Goal: Transaction & Acquisition: Purchase product/service

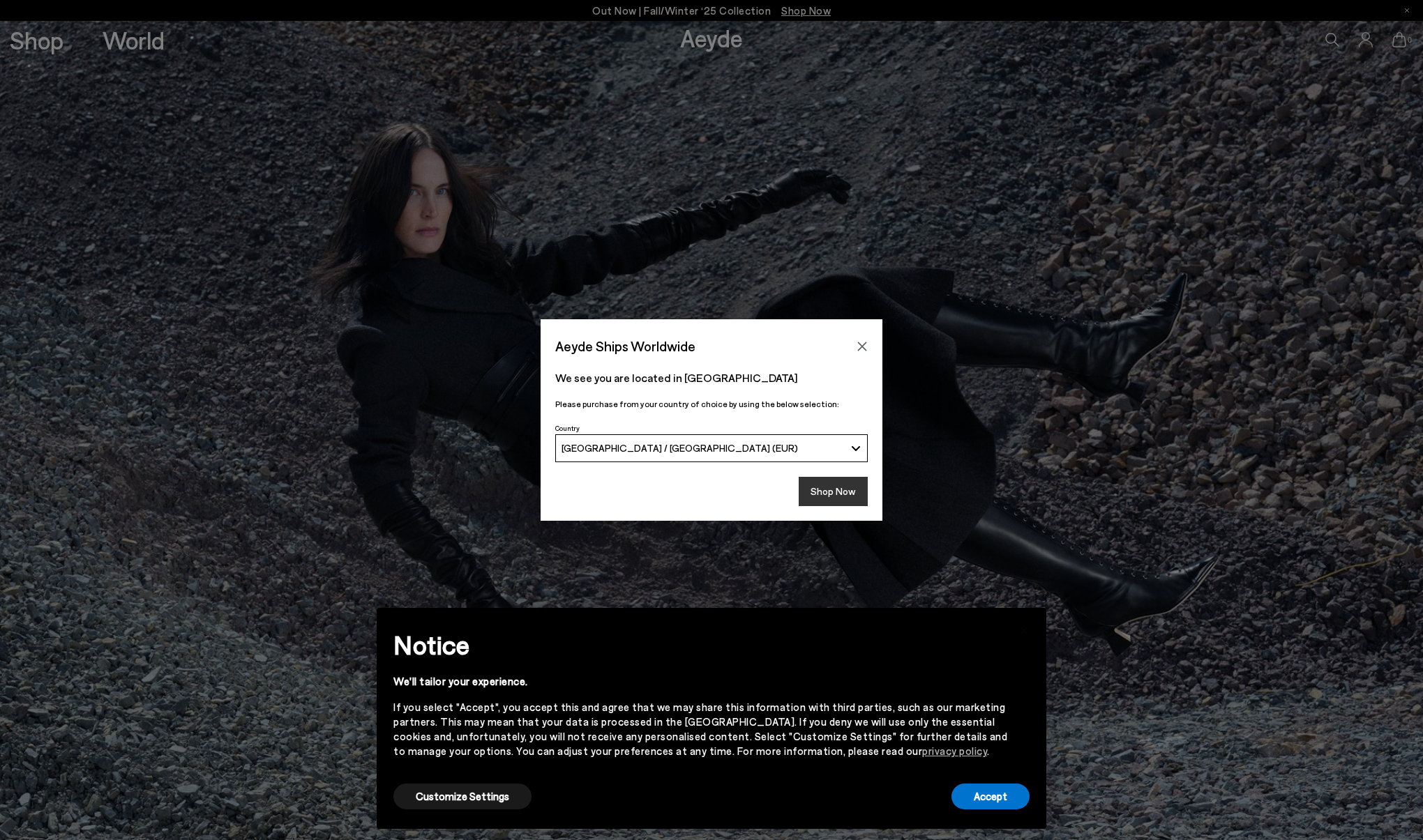
click at [836, 492] on button "Shop Now" at bounding box center [833, 492] width 69 height 29
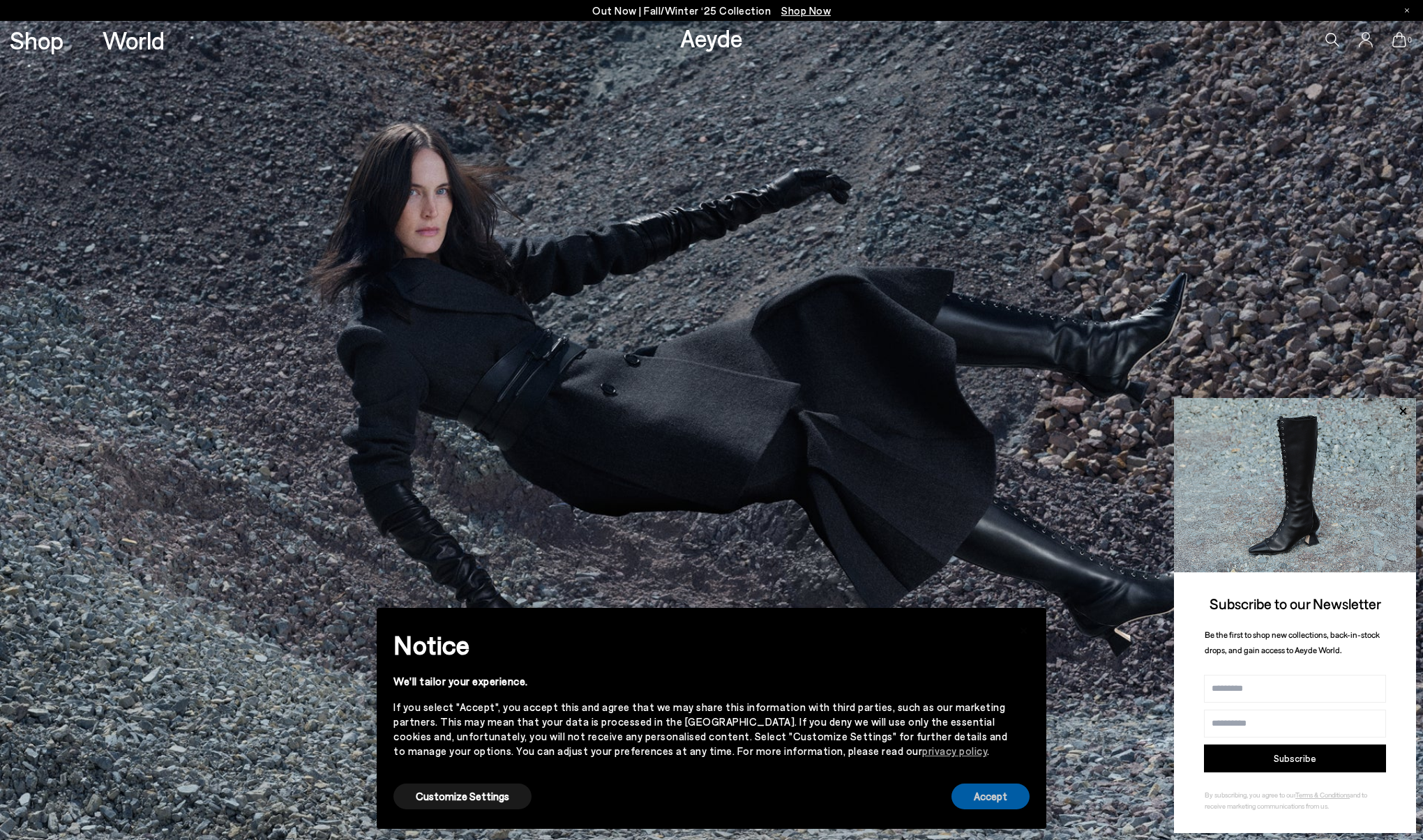
click at [1004, 799] on button "Accept" at bounding box center [990, 796] width 78 height 26
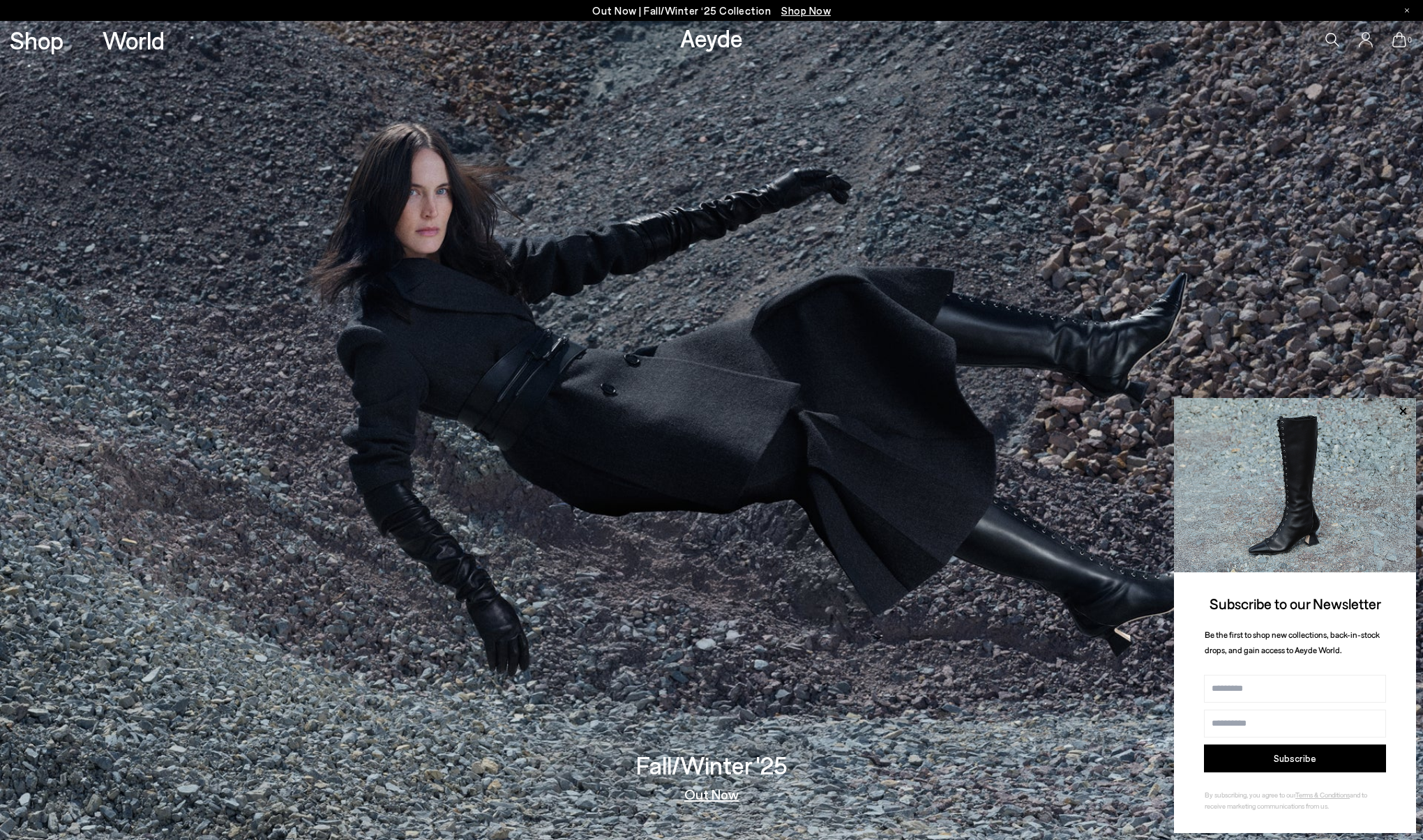
click at [691, 12] on p "Out Now | Fall/Winter ‘25 Collection Shop Now" at bounding box center [711, 11] width 239 height 18
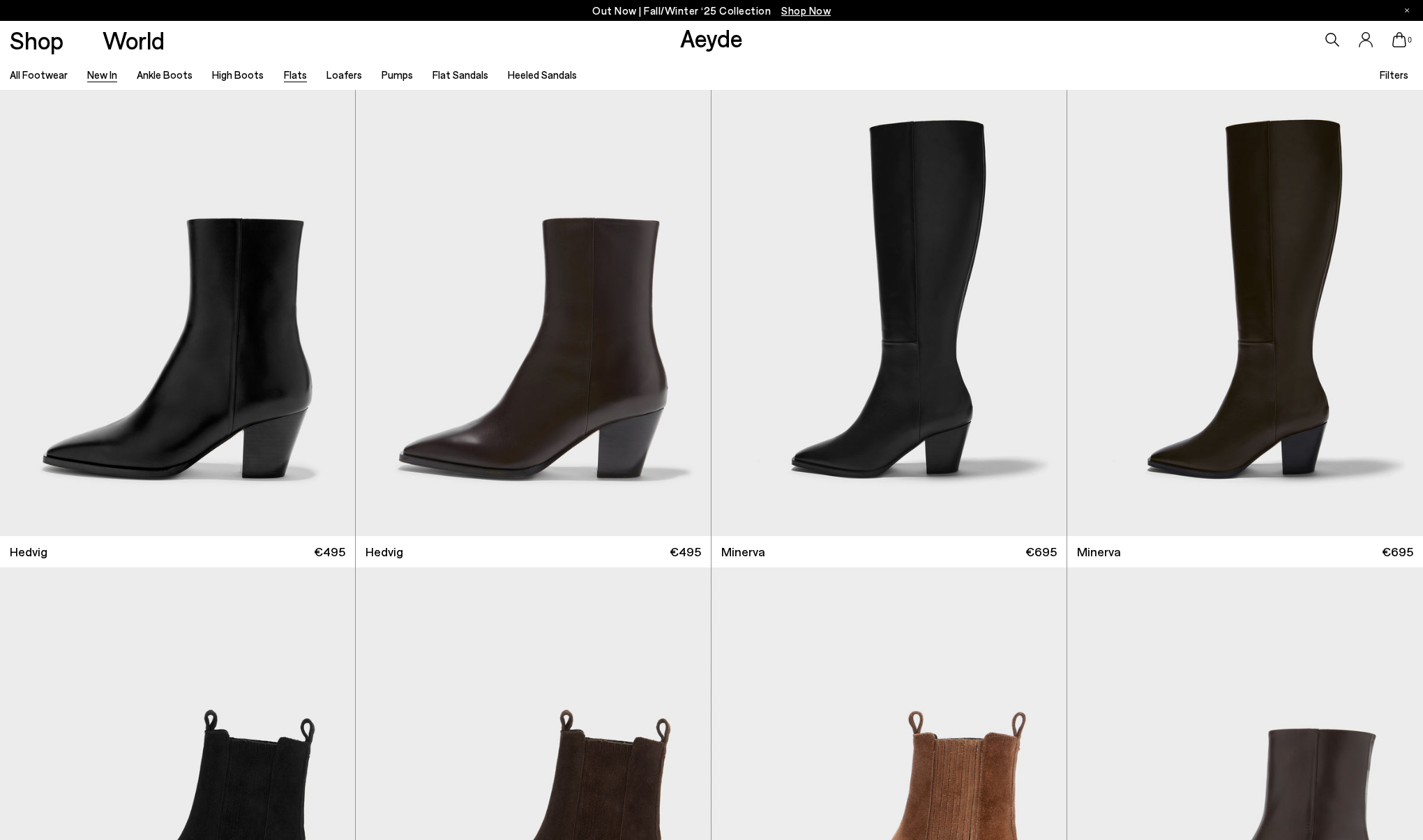
click at [284, 76] on link "Flats" at bounding box center [295, 74] width 23 height 12
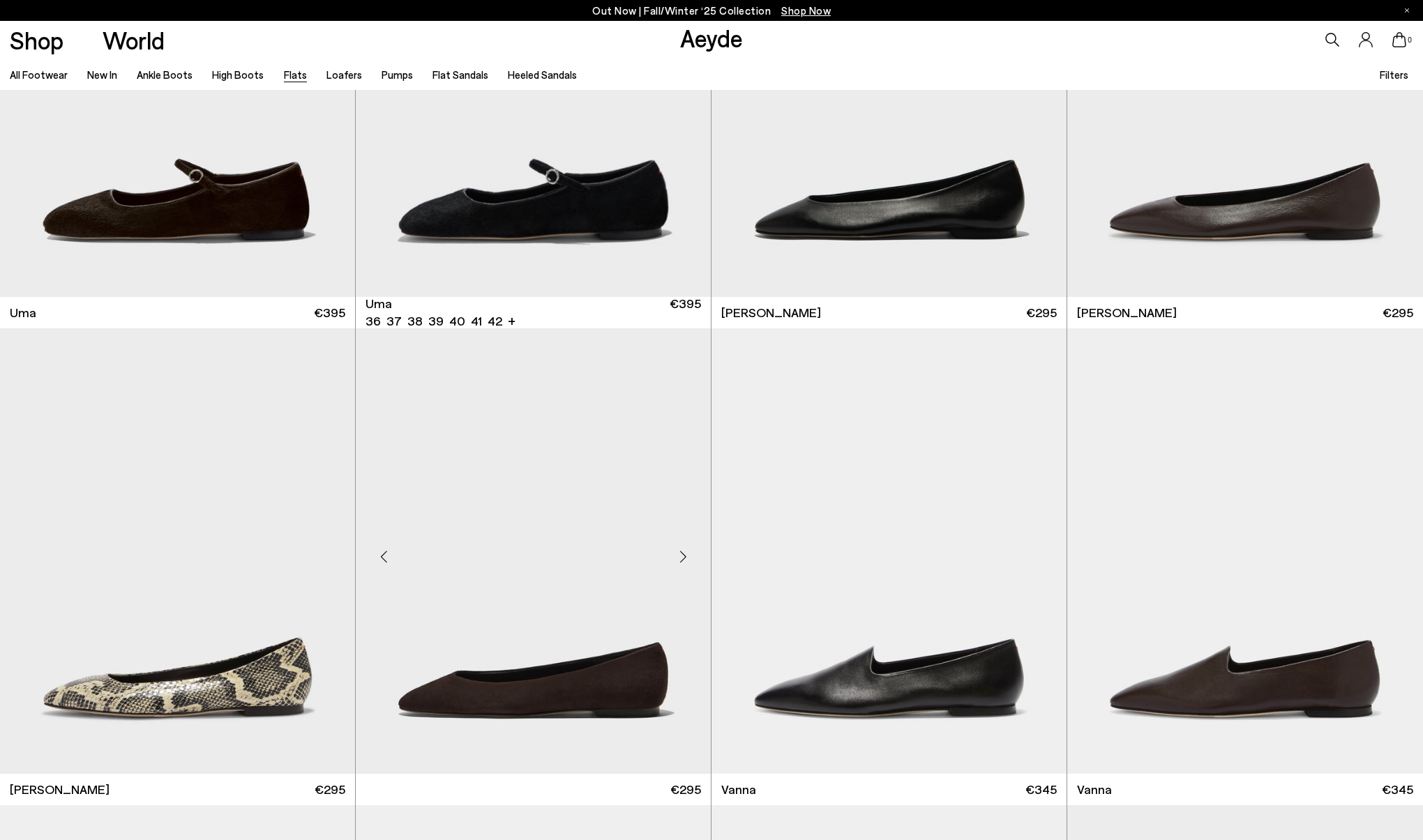
scroll to position [364, 0]
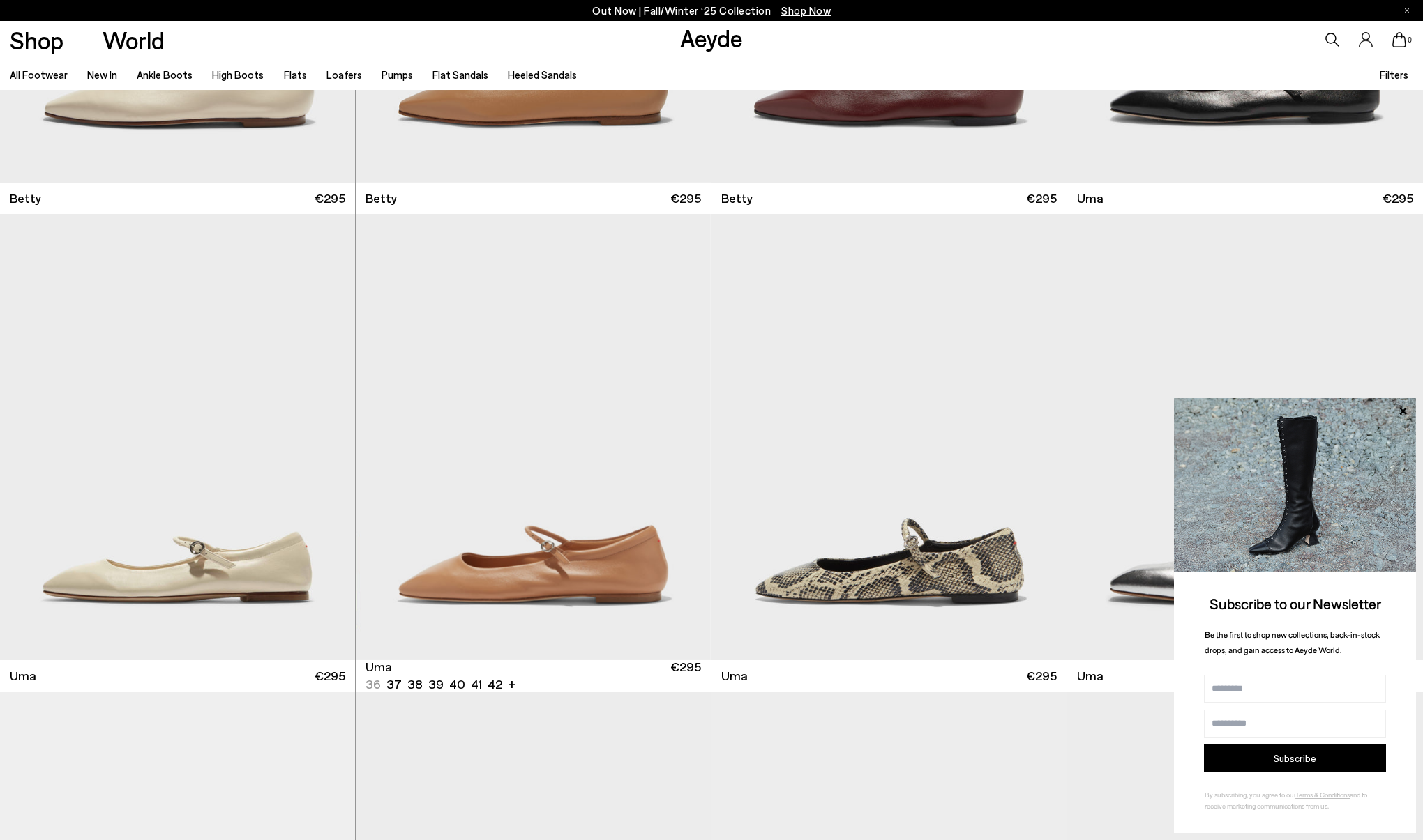
scroll to position [1904, 0]
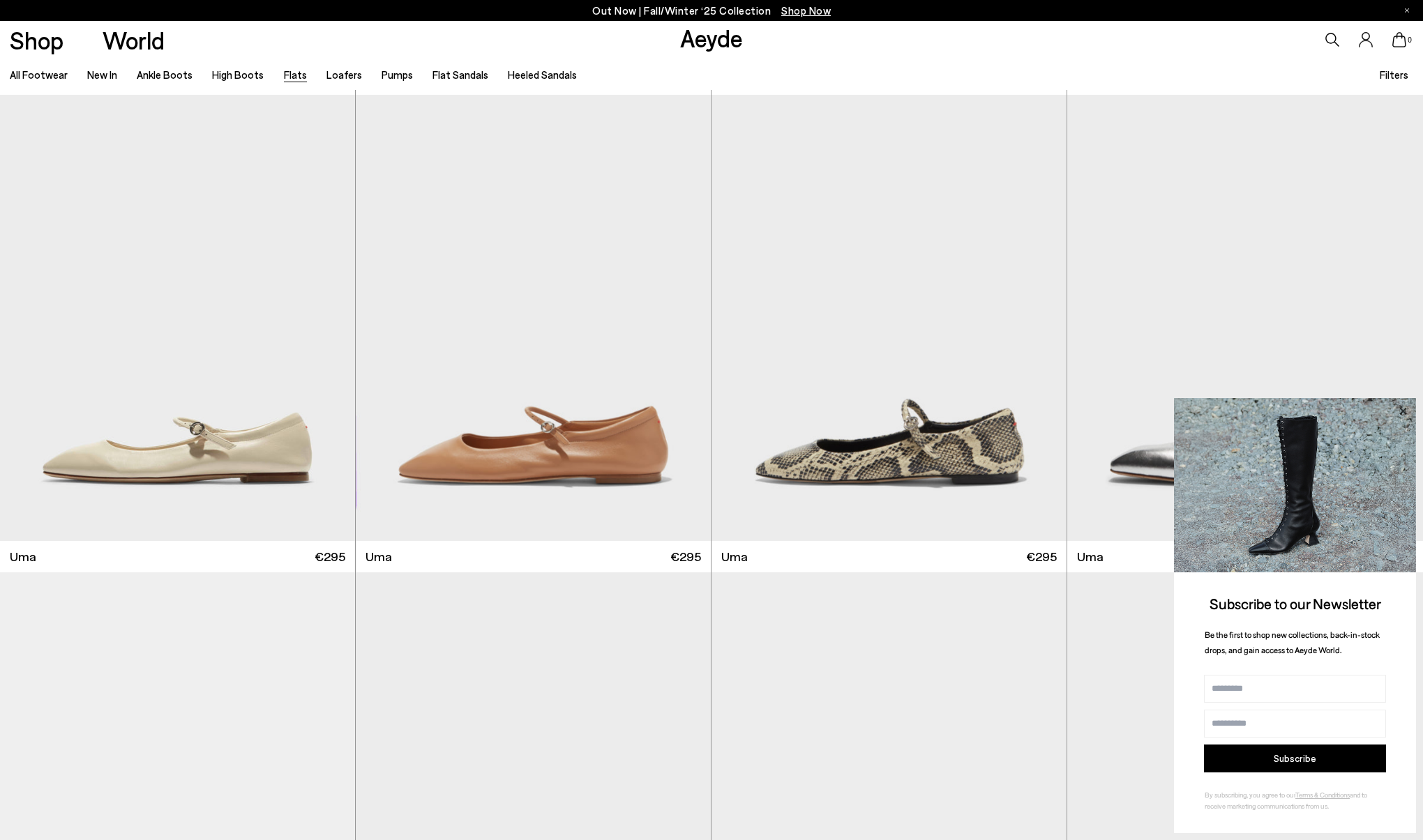
click at [1401, 413] on icon at bounding box center [1402, 410] width 7 height 7
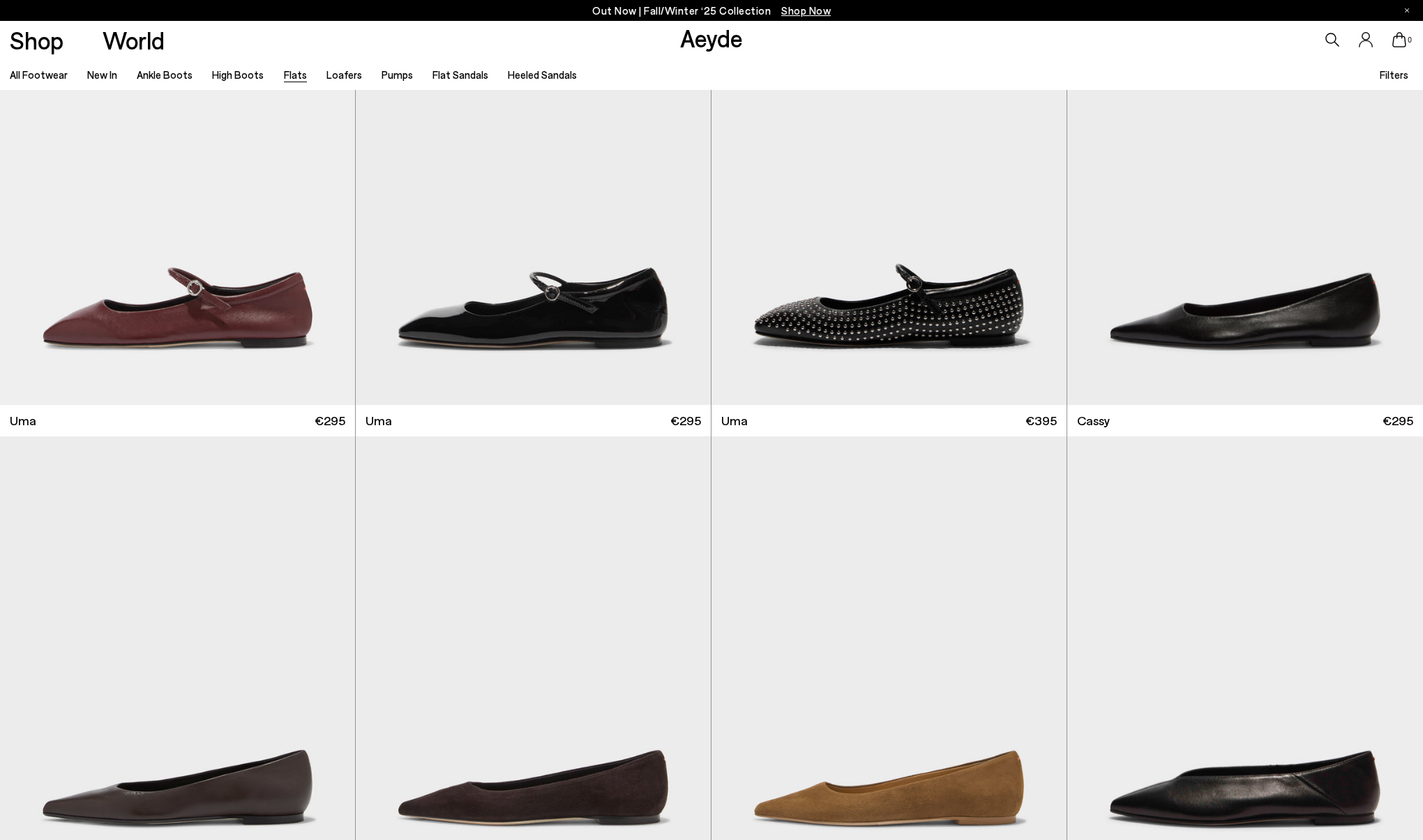
scroll to position [3039, 0]
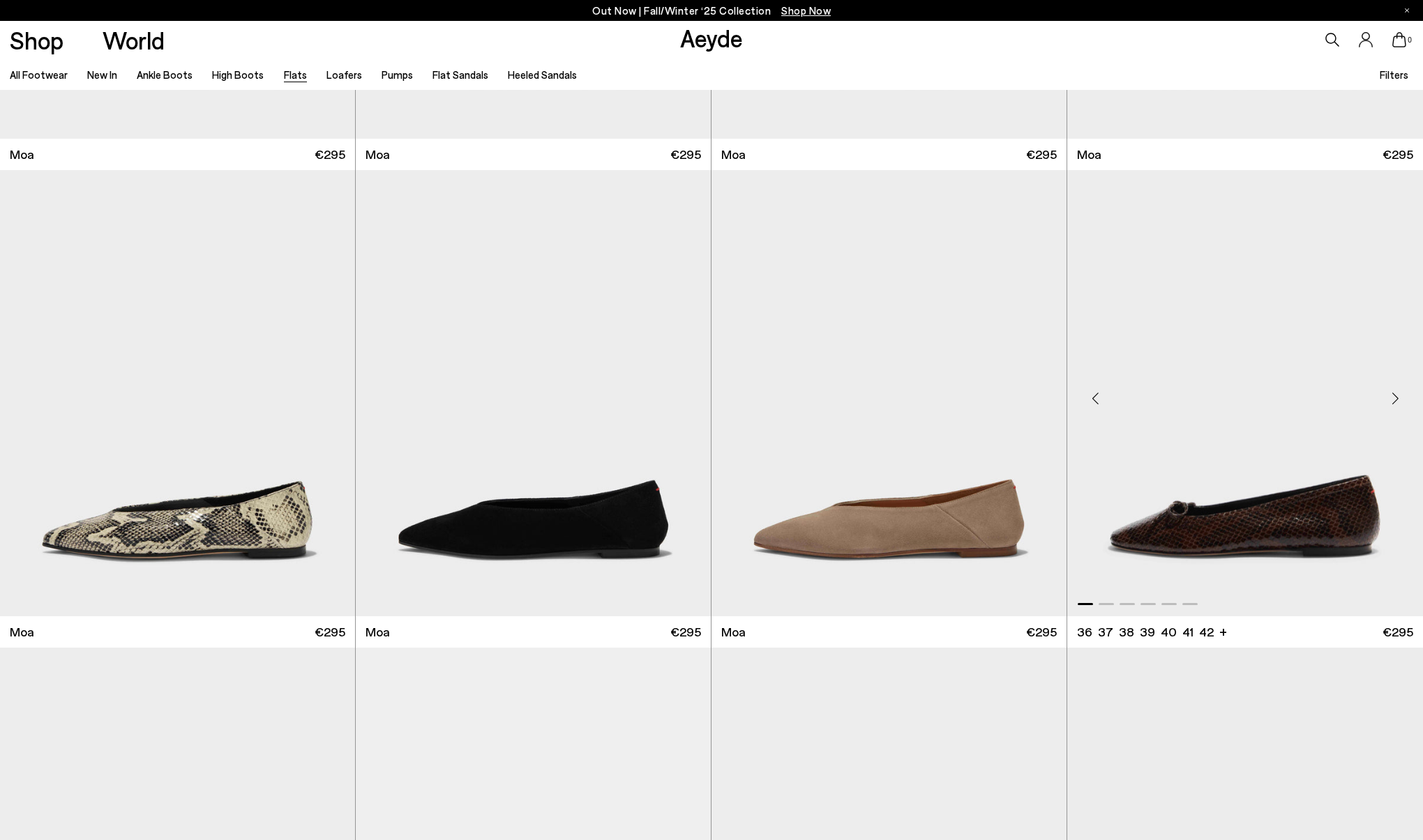
scroll to position [3738, 0]
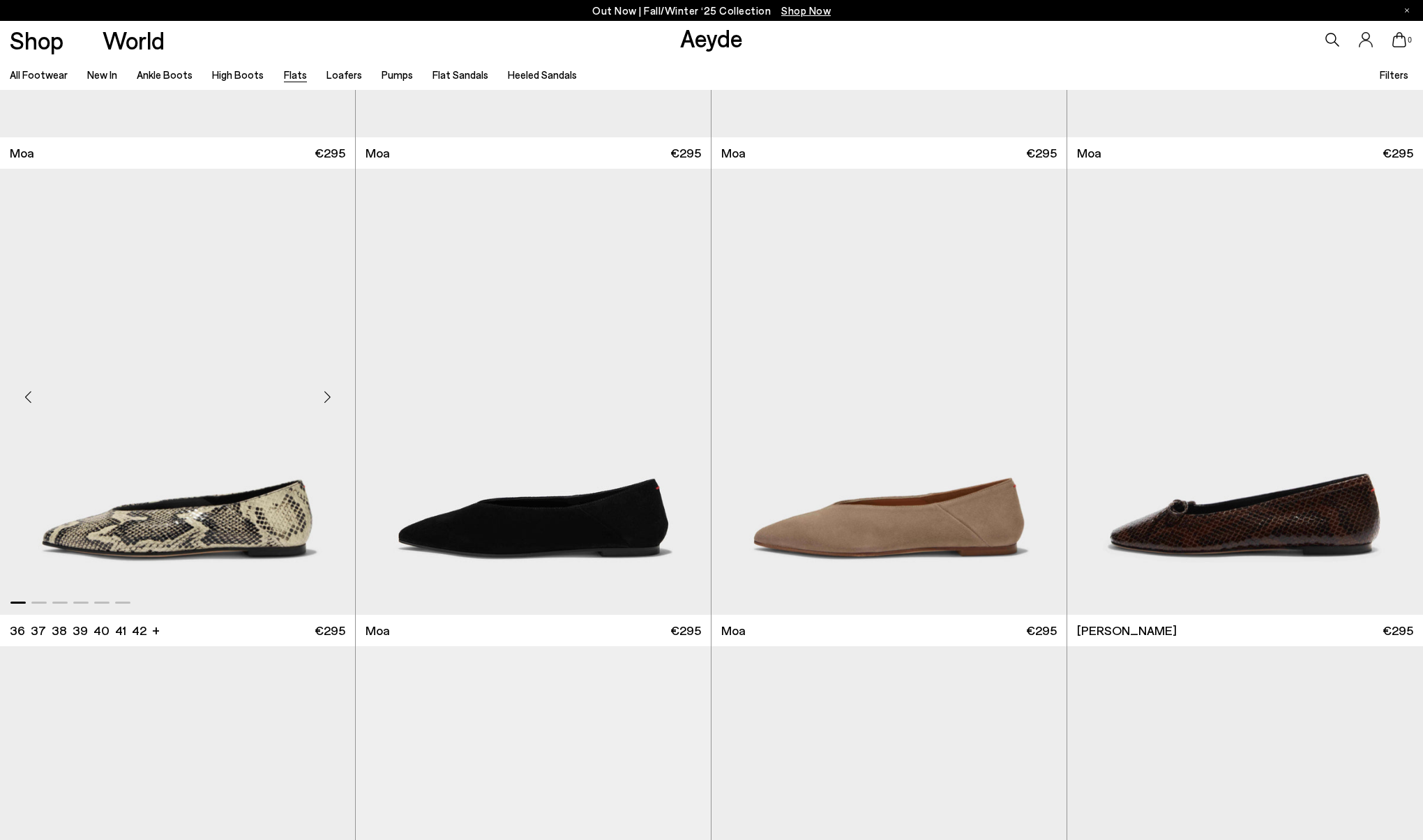
click at [150, 534] on img "1 / 6" at bounding box center [177, 391] width 355 height 446
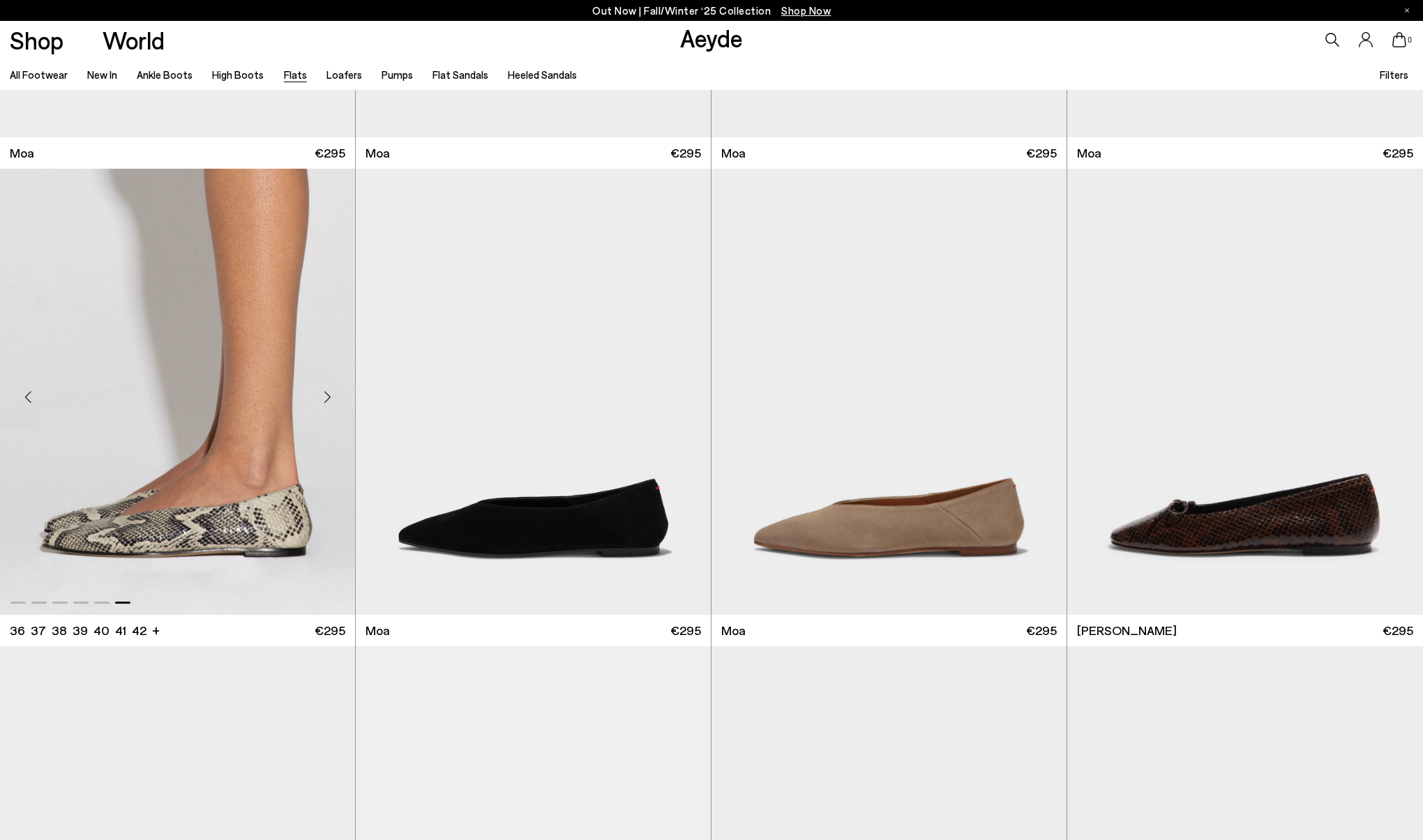
click at [172, 528] on div at bounding box center [177, 391] width 355 height 446
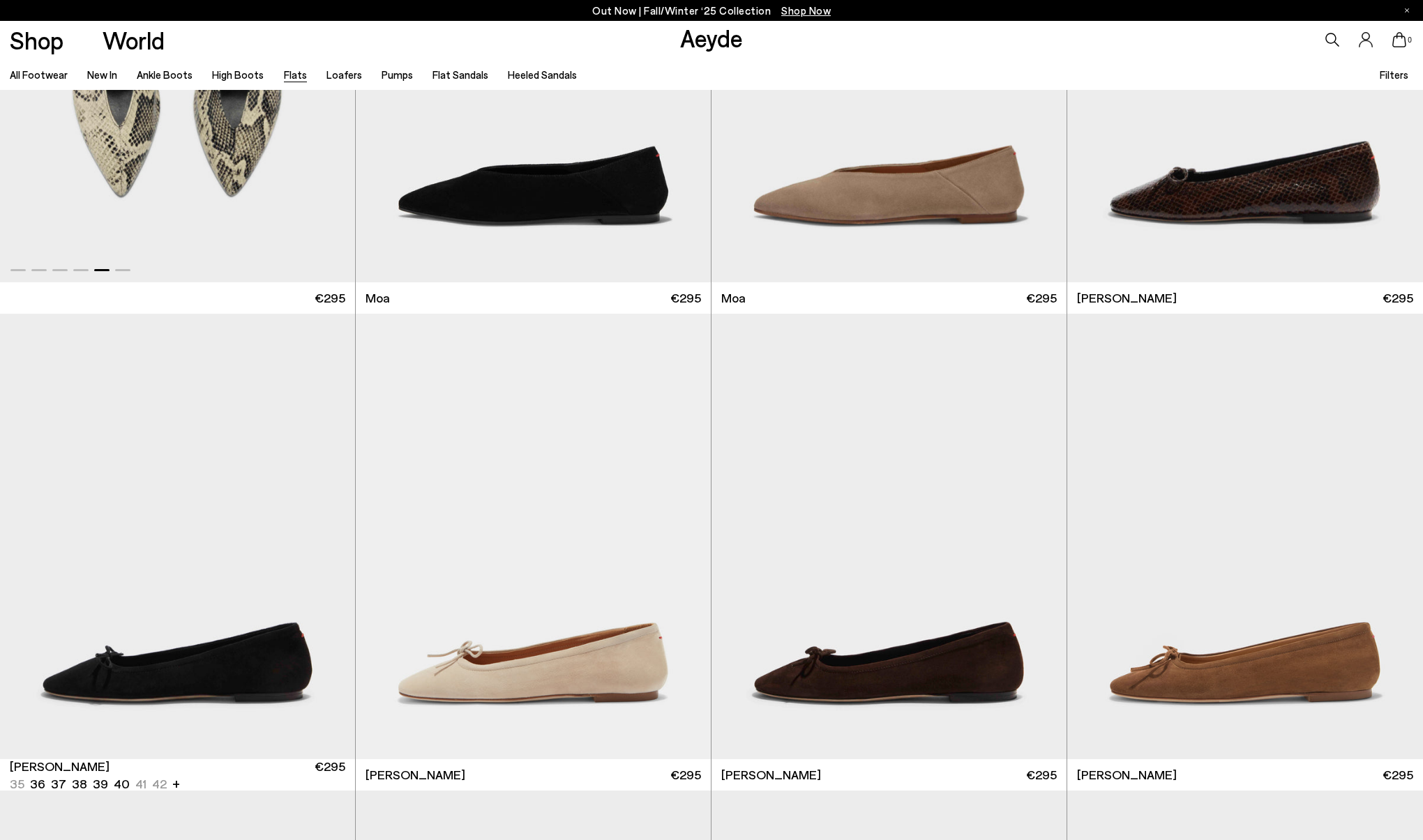
scroll to position [4170, 0]
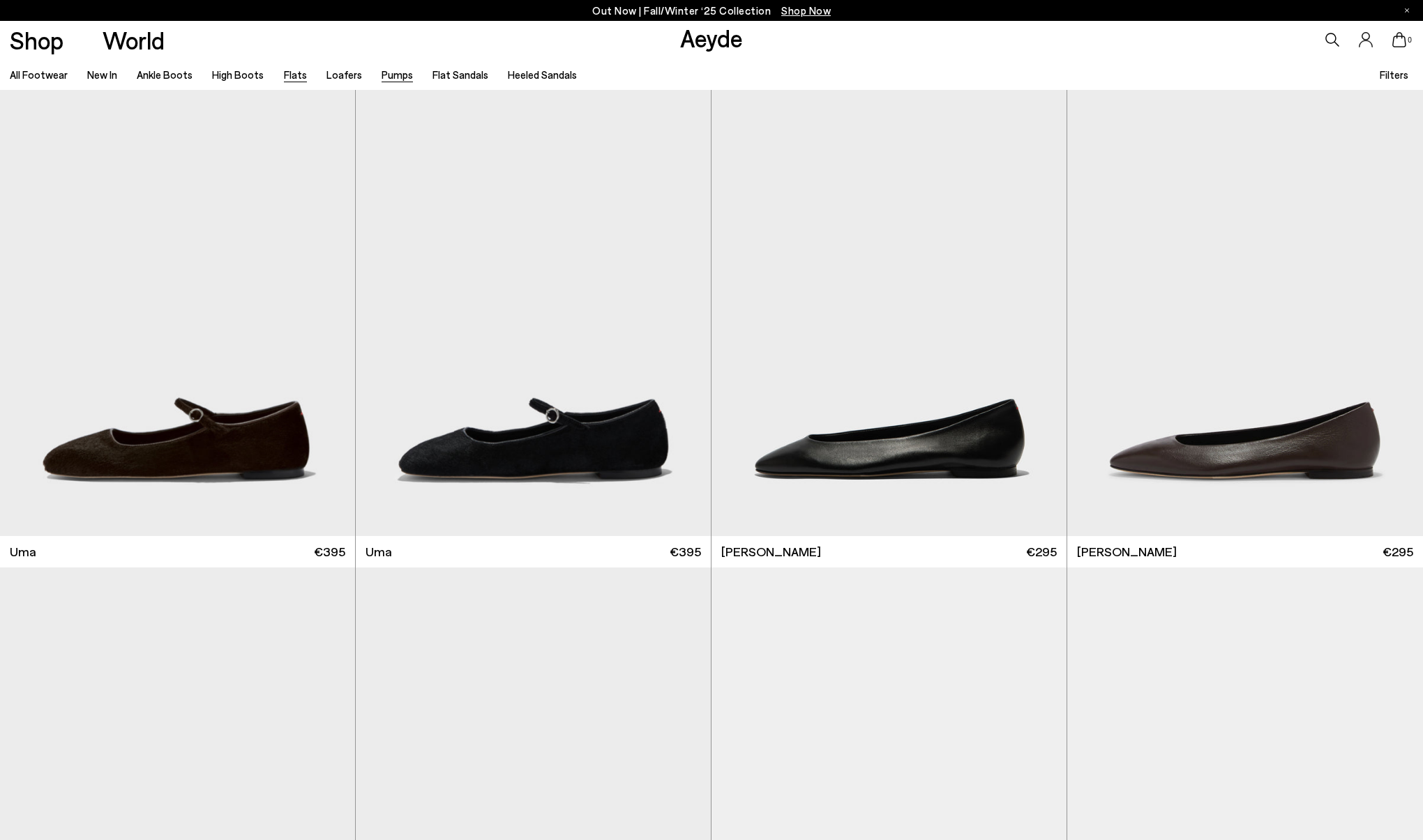
click at [386, 71] on link "Pumps" at bounding box center [397, 74] width 31 height 12
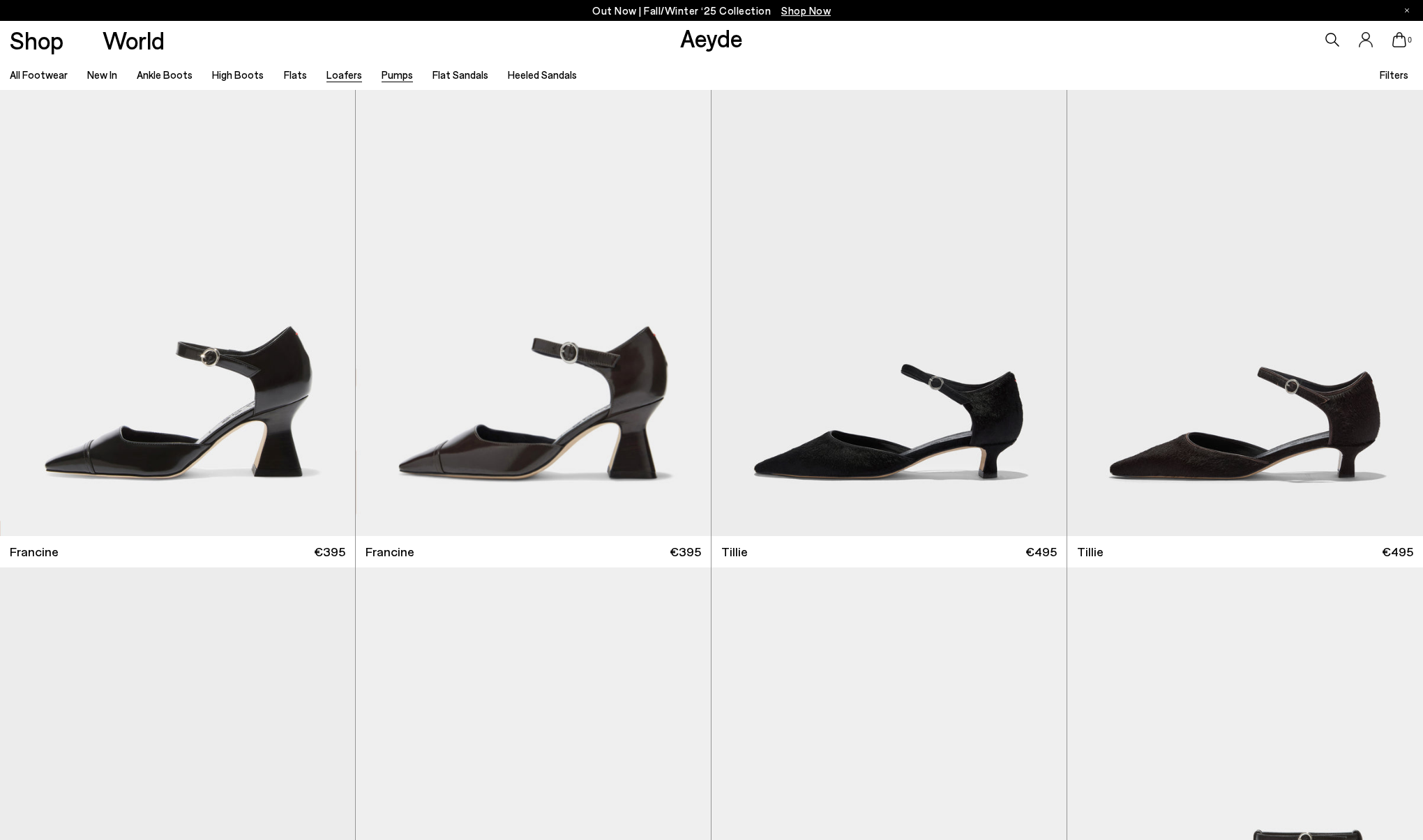
click at [335, 75] on link "Loafers" at bounding box center [344, 74] width 35 height 12
